Goal: Transaction & Acquisition: Purchase product/service

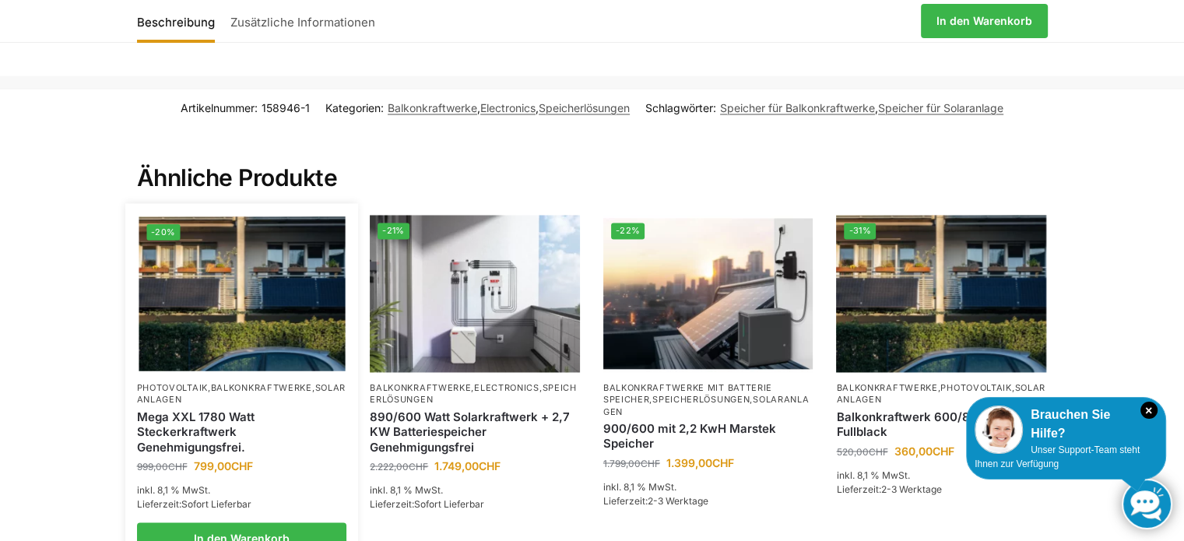
scroll to position [2646, 0]
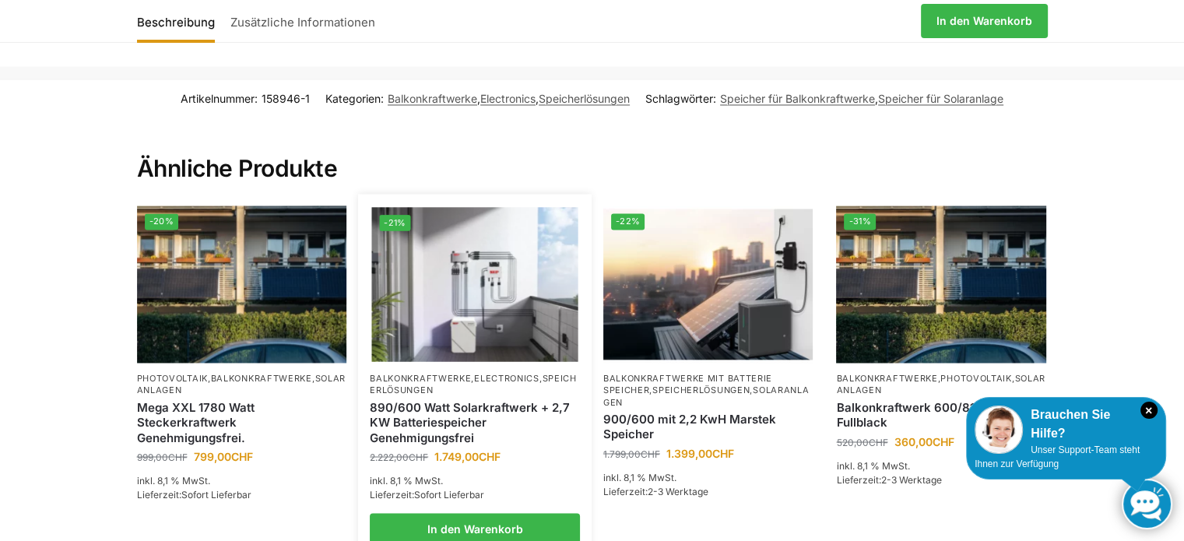
click at [435, 372] on link "Balkonkraftwerke" at bounding box center [420, 377] width 101 height 11
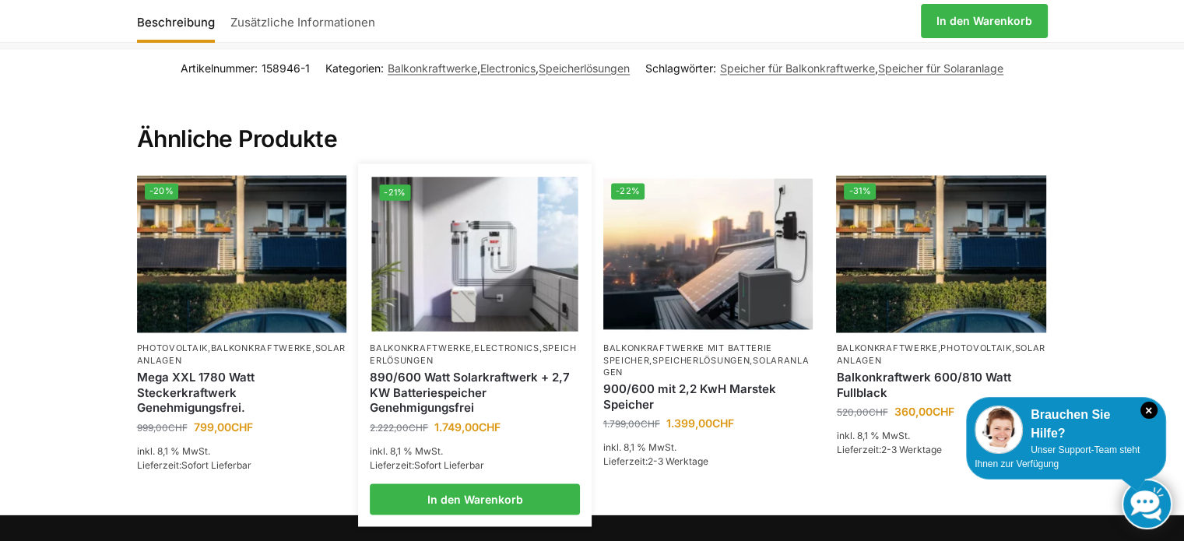
scroll to position [2646, 0]
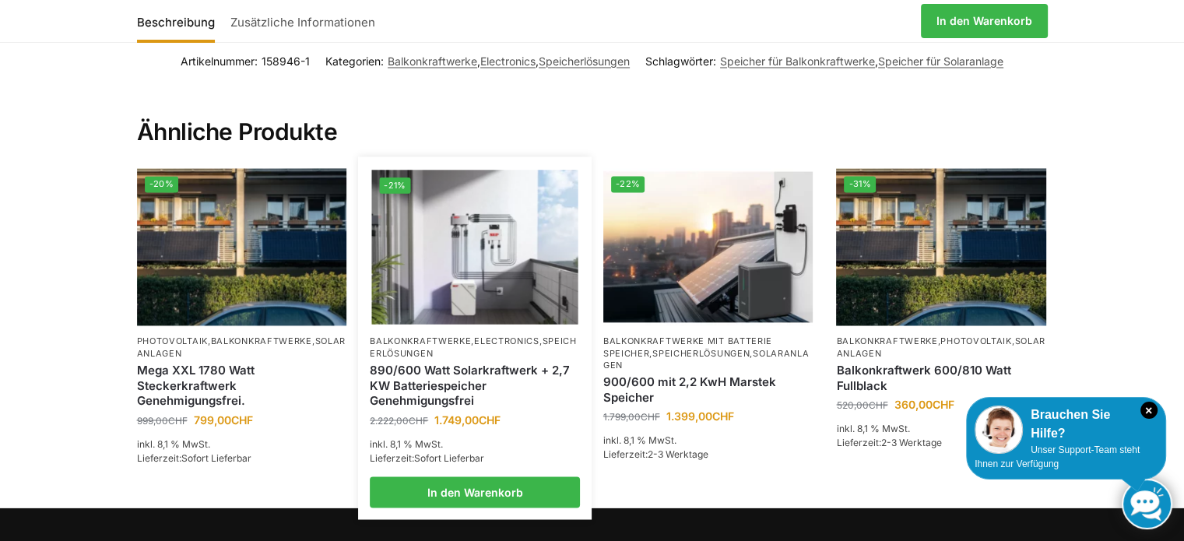
click at [458, 233] on img at bounding box center [475, 247] width 206 height 155
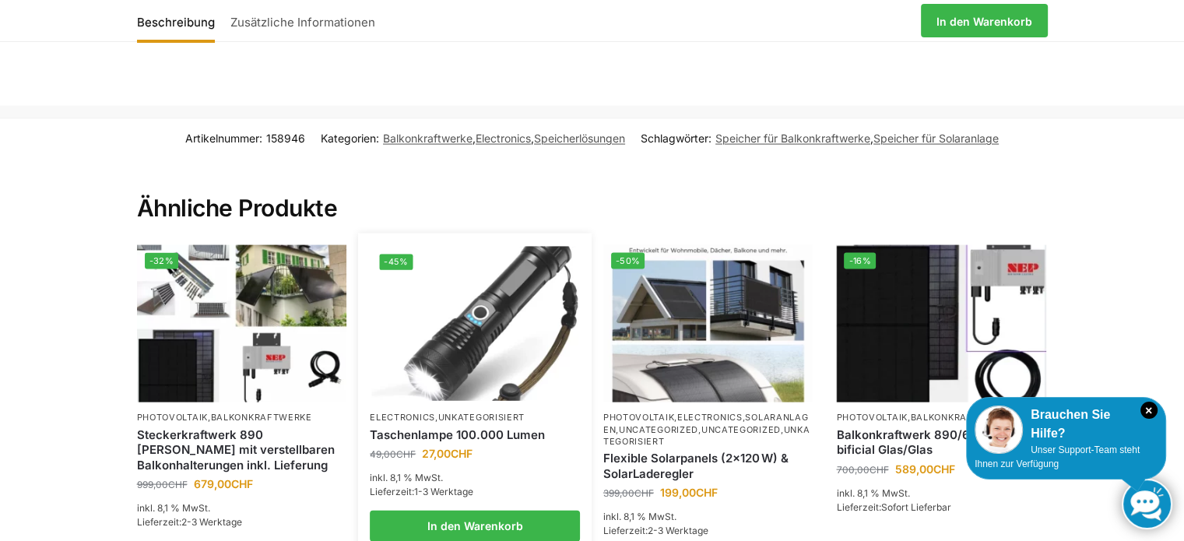
scroll to position [3269, 0]
